Goal: Find specific page/section: Find specific page/section

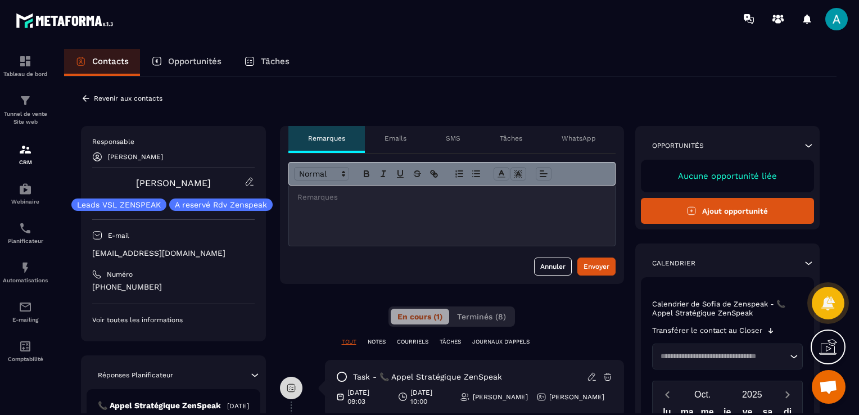
click at [88, 98] on icon at bounding box center [86, 98] width 10 height 10
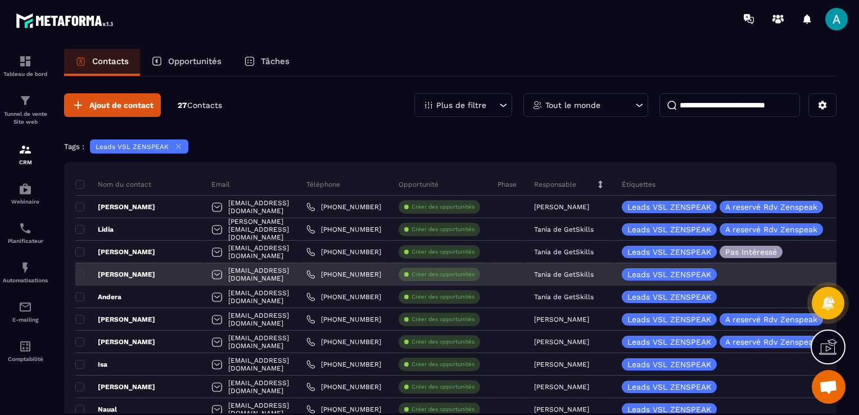
click at [231, 277] on div "[EMAIL_ADDRESS][DOMAIN_NAME]" at bounding box center [250, 274] width 95 height 22
click at [229, 274] on div "[EMAIL_ADDRESS][DOMAIN_NAME]" at bounding box center [250, 274] width 95 height 22
click at [573, 275] on p "Tania de GetSkills" at bounding box center [564, 274] width 60 height 8
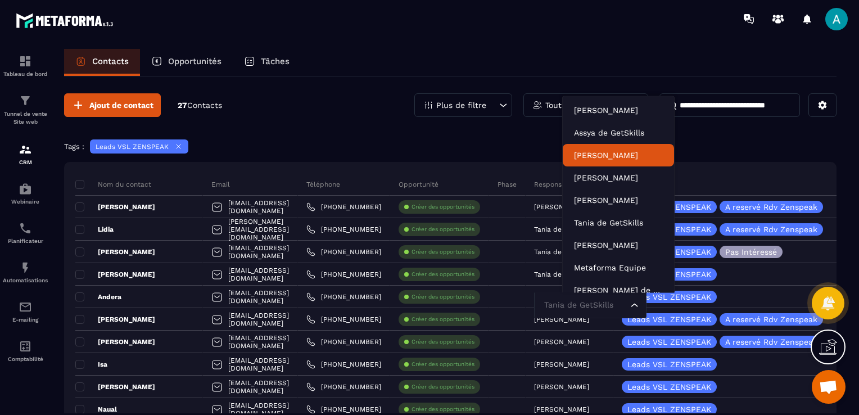
click at [715, 143] on div "Tags : Leads VSL ZENSPEAK" at bounding box center [450, 147] width 772 height 17
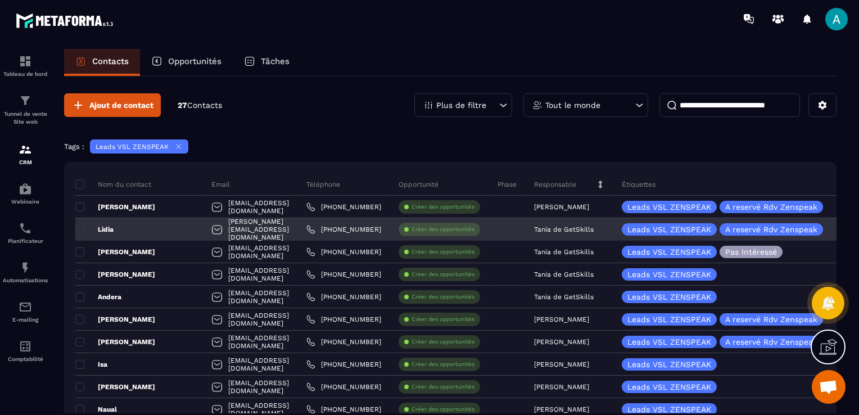
click at [587, 228] on p "Tania de GetSkills" at bounding box center [564, 229] width 60 height 8
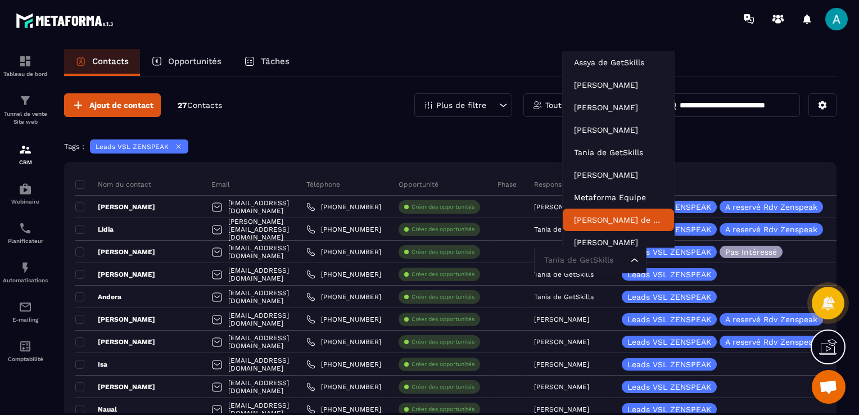
scroll to position [34, 0]
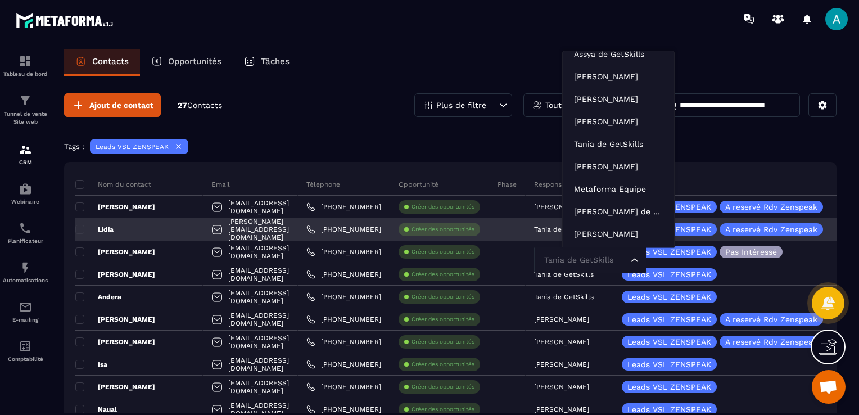
click at [605, 260] on input "Search for option" at bounding box center [584, 260] width 87 height 12
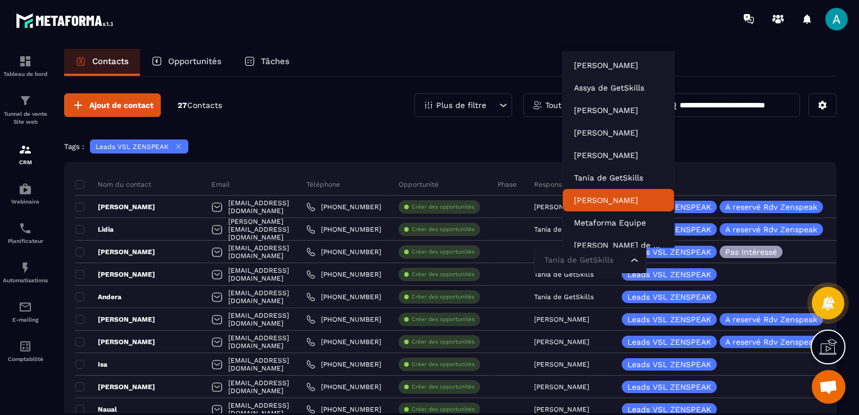
scroll to position [0, 0]
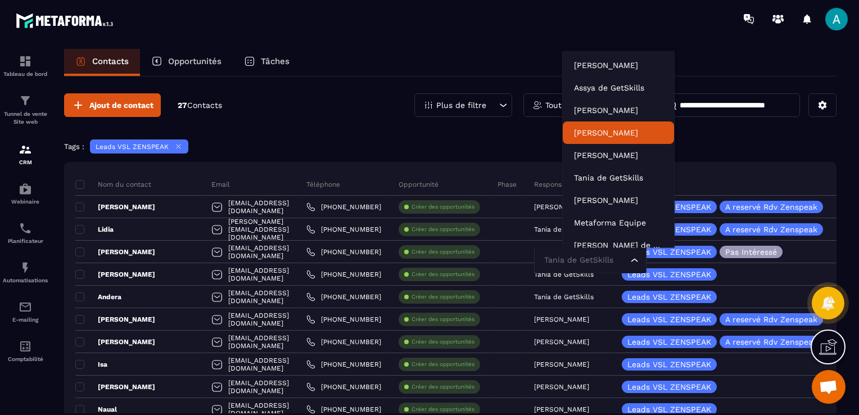
click at [701, 141] on div "Tags : Leads VSL ZENSPEAK" at bounding box center [450, 147] width 772 height 17
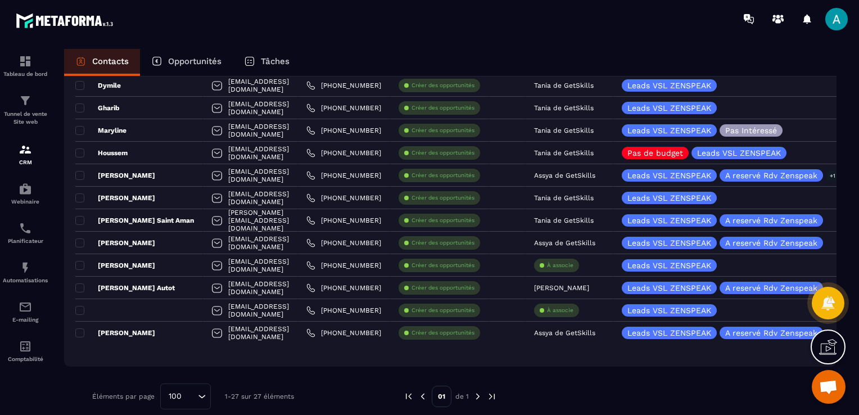
scroll to position [471, 0]
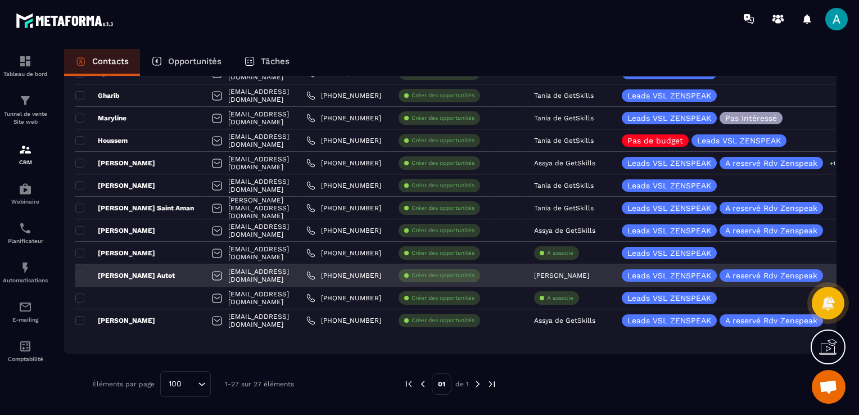
click at [589, 274] on p "[PERSON_NAME]" at bounding box center [561, 276] width 55 height 8
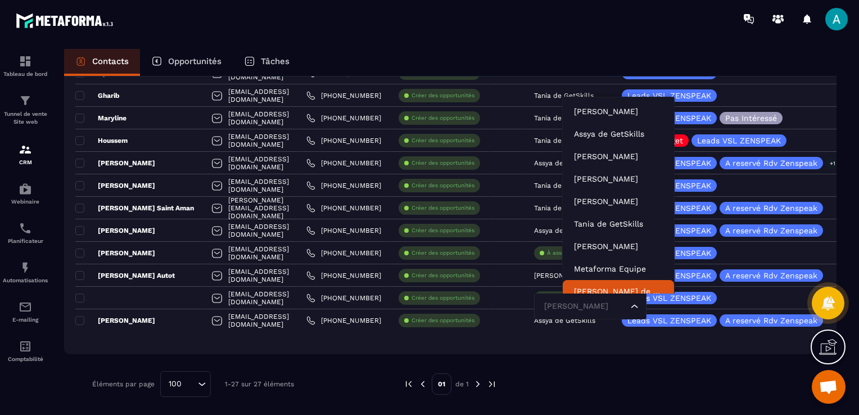
scroll to position [8, 0]
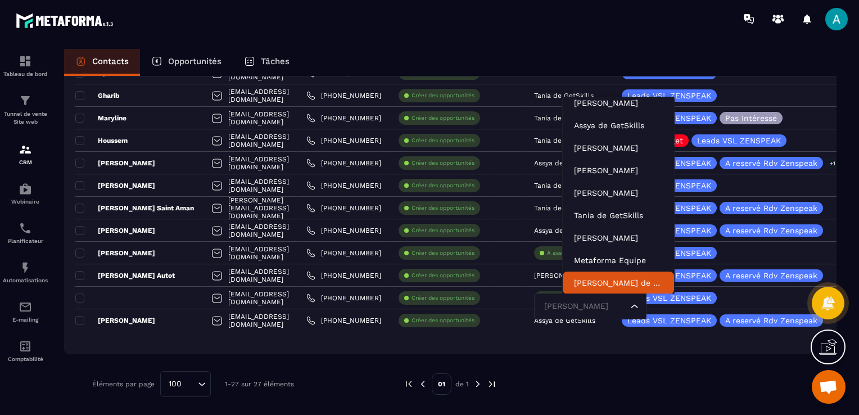
click at [603, 345] on div "Nom du contact Email Téléphone Opportunité Phase Responsable Étiquettes Liste D…" at bounding box center [450, 22] width 772 height 663
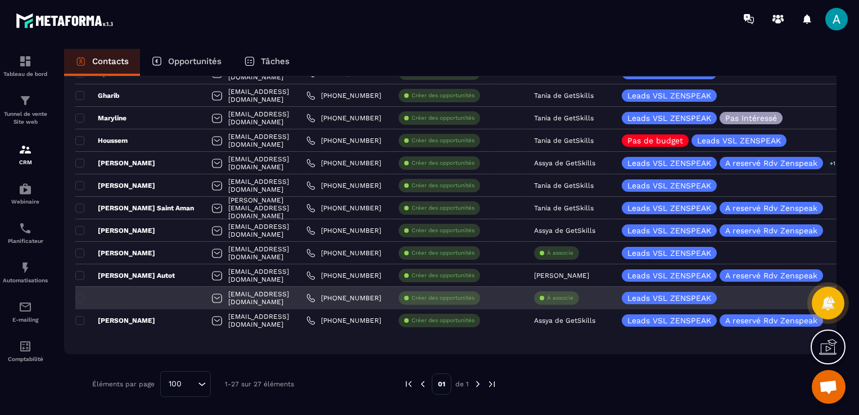
click at [250, 297] on div "[EMAIL_ADDRESS][DOMAIN_NAME]" at bounding box center [250, 298] width 95 height 22
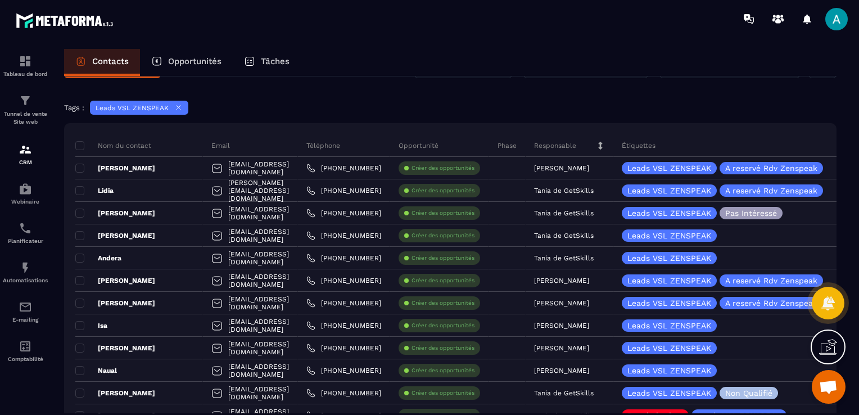
scroll to position [0, 0]
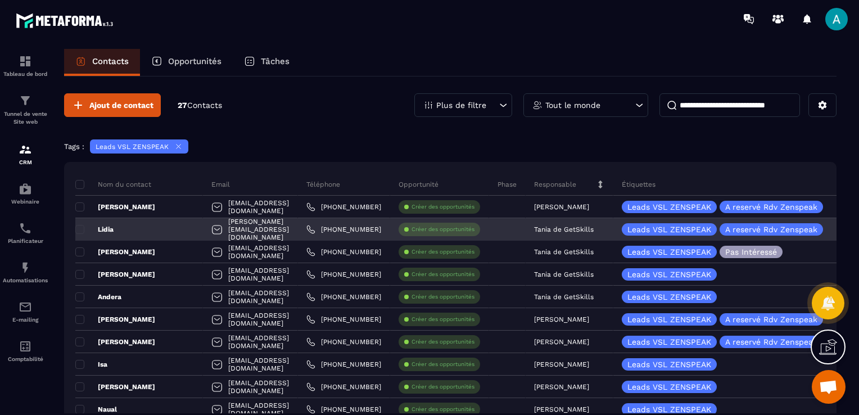
click at [594, 230] on p "Tania de GetSkills" at bounding box center [564, 229] width 60 height 8
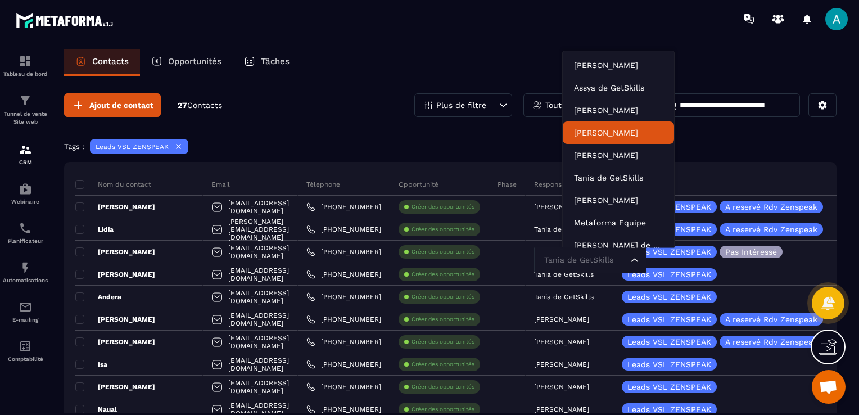
click at [742, 143] on div "Tags : Leads VSL ZENSPEAK" at bounding box center [450, 147] width 772 height 17
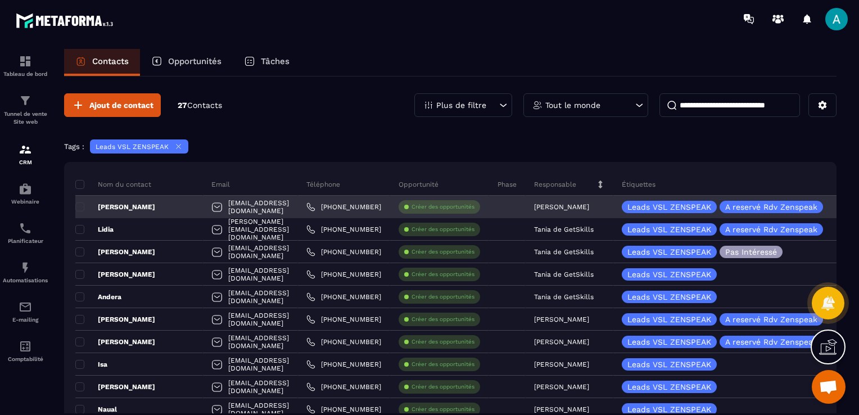
click at [148, 206] on div "[PERSON_NAME]" at bounding box center [139, 207] width 128 height 22
